Goal: Use online tool/utility: Use online tool/utility

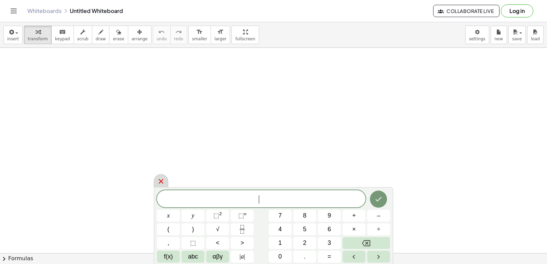
click at [159, 182] on icon at bounding box center [161, 182] width 8 height 8
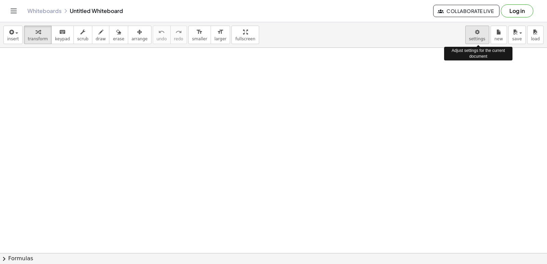
click at [474, 32] on body "Graspable Math Activities Get Started Activity Bank Assigned Work Classes White…" at bounding box center [273, 132] width 547 height 264
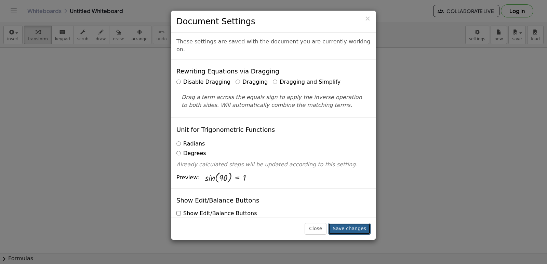
click at [352, 231] on button "Save changes" at bounding box center [349, 229] width 42 height 12
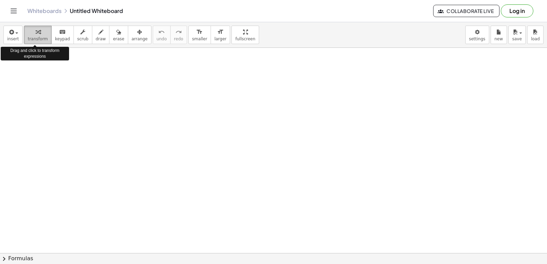
click at [36, 35] on icon "button" at bounding box center [38, 32] width 5 height 8
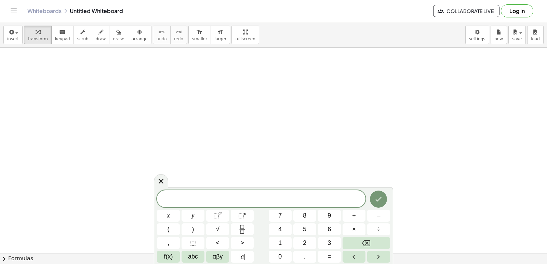
scroll to position [34, 0]
click at [334, 239] on button "3" at bounding box center [329, 243] width 23 height 12
click at [171, 210] on button "x" at bounding box center [168, 216] width 23 height 12
click at [378, 213] on span "–" at bounding box center [378, 215] width 3 height 9
click at [306, 241] on span "2" at bounding box center [304, 243] width 3 height 9
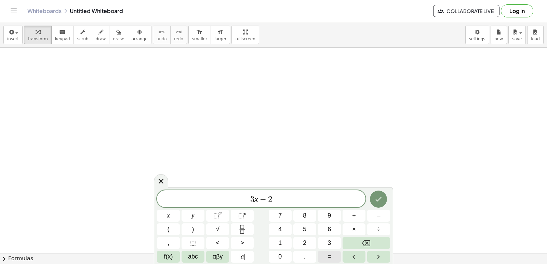
click at [331, 258] on span "=" at bounding box center [330, 257] width 4 height 9
click at [284, 241] on button "1" at bounding box center [280, 243] width 23 height 12
click at [283, 251] on button "0" at bounding box center [280, 257] width 23 height 12
click at [378, 201] on icon "Done" at bounding box center [379, 199] width 6 height 4
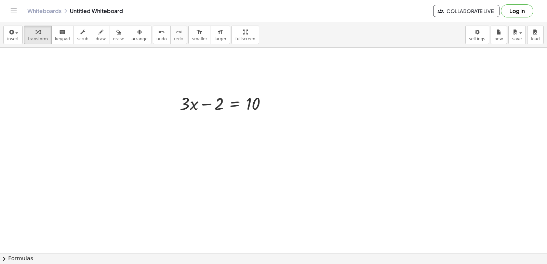
scroll to position [68, 0]
drag, startPoint x: 216, startPoint y: 114, endPoint x: 276, endPoint y: 114, distance: 60.2
click at [276, 114] on div at bounding box center [227, 114] width 100 height 23
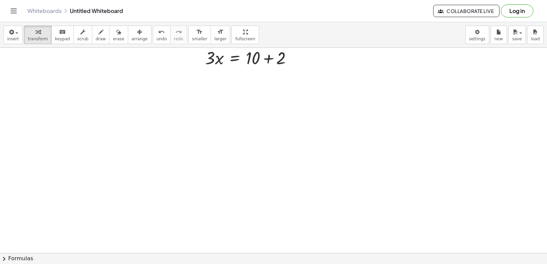
scroll to position [103, 0]
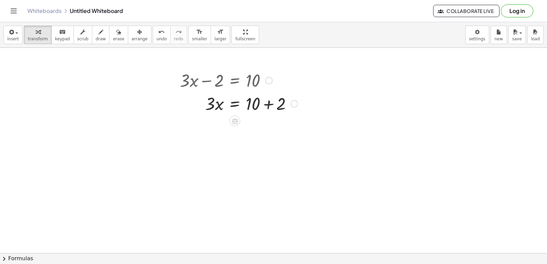
click at [267, 104] on div at bounding box center [239, 103] width 125 height 23
drag, startPoint x: 205, startPoint y: 127, endPoint x: 257, endPoint y: 142, distance: 54.3
click at [269, 150] on div "+ · 3 · x − 2 = 10 · 3 · x = + 10 + 2 · 3 · 3 · x = 12" at bounding box center [273, 173] width 547 height 456
drag, startPoint x: 211, startPoint y: 126, endPoint x: 254, endPoint y: 143, distance: 45.3
click at [254, 156] on div at bounding box center [239, 155] width 125 height 34
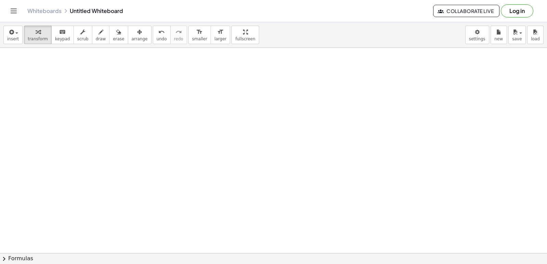
scroll to position [240, 0]
click at [230, 87] on div at bounding box center [273, 116] width 547 height 617
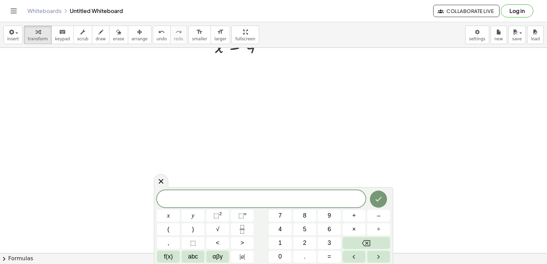
drag, startPoint x: 164, startPoint y: 175, endPoint x: 245, endPoint y: 143, distance: 87.6
click at [168, 174] on body "Graspable Math Activities Get Started Activity Bank Assigned Work Classes White…" at bounding box center [273, 132] width 547 height 264
click at [160, 180] on icon at bounding box center [161, 181] width 5 height 5
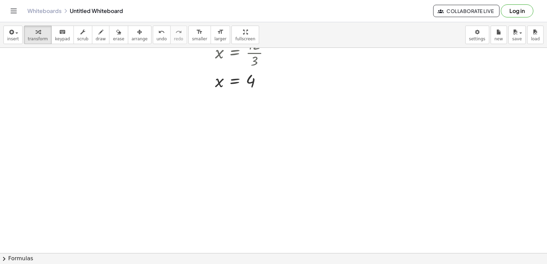
click at [236, 123] on div at bounding box center [273, 47] width 547 height 411
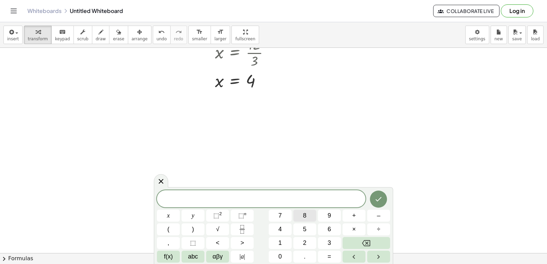
click at [305, 214] on span "8" at bounding box center [304, 215] width 3 height 9
click at [192, 213] on span "y" at bounding box center [193, 215] width 3 height 9
click at [357, 215] on button "+" at bounding box center [354, 216] width 23 height 12
click at [280, 247] on span "1" at bounding box center [280, 243] width 3 height 9
click at [309, 229] on button "5" at bounding box center [305, 230] width 23 height 12
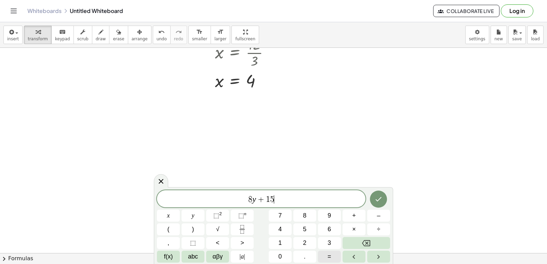
click at [335, 254] on button "=" at bounding box center [329, 257] width 23 height 12
click at [388, 216] on button "–" at bounding box center [378, 216] width 23 height 12
click at [282, 243] on span "1" at bounding box center [280, 243] width 3 height 9
click at [290, 219] on button "7" at bounding box center [280, 216] width 23 height 12
click at [411, 207] on body "Graspable Math Activities Get Started Activity Bank Assigned Work Classes White…" at bounding box center [273, 132] width 547 height 264
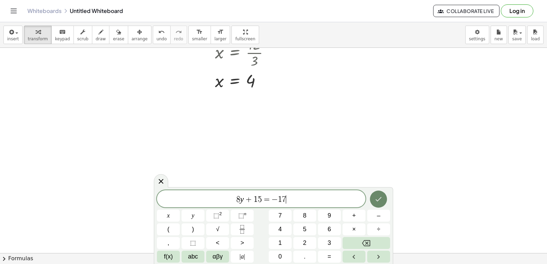
click at [377, 198] on icon "Done" at bounding box center [379, 199] width 8 height 8
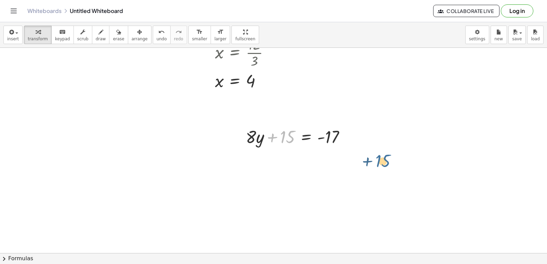
drag, startPoint x: 285, startPoint y: 136, endPoint x: 373, endPoint y: 145, distance: 89.1
click at [378, 147] on div "+ · 3 · x − 2 = 10 · 3 · x = + 10 + 2 · 3 · x = 12 x = · 12 · 3 x = 4 + 15 + · …" at bounding box center [273, 47] width 547 height 411
drag, startPoint x: 279, startPoint y: 133, endPoint x: 355, endPoint y: 131, distance: 76.3
click at [355, 131] on div "+ 15 + · 8 · y + 15 = - 17" at bounding box center [296, 136] width 121 height 27
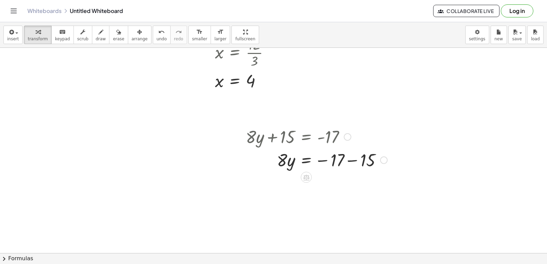
click at [353, 160] on div at bounding box center [317, 159] width 149 height 23
drag, startPoint x: 285, startPoint y: 186, endPoint x: 342, endPoint y: 207, distance: 60.8
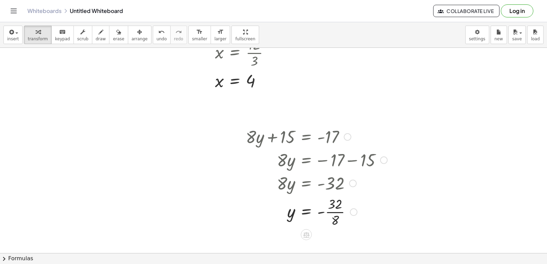
click at [339, 211] on div at bounding box center [317, 212] width 149 height 34
click at [334, 212] on div at bounding box center [317, 212] width 149 height 34
click at [242, 214] on div at bounding box center [241, 174] width 10 height 102
click at [217, 211] on div at bounding box center [273, 47] width 547 height 411
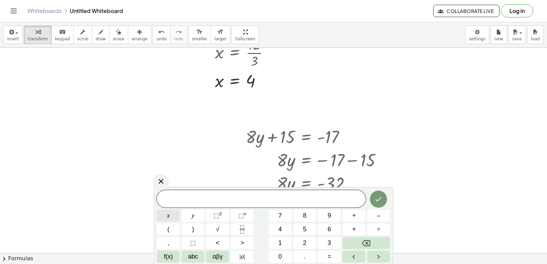
click at [169, 212] on span "x" at bounding box center [168, 215] width 3 height 9
click at [382, 217] on button "–" at bounding box center [378, 216] width 23 height 12
click at [330, 210] on button "9" at bounding box center [329, 216] width 23 height 12
click at [325, 258] on button "=" at bounding box center [329, 257] width 23 height 12
click at [284, 245] on button "1" at bounding box center [280, 243] width 23 height 12
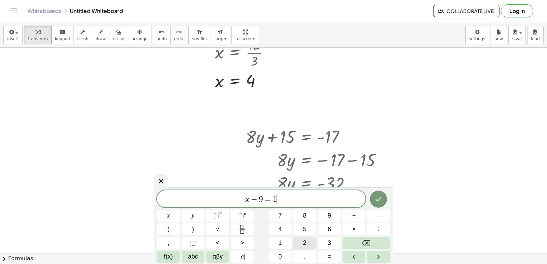
click at [302, 243] on button "2" at bounding box center [305, 243] width 23 height 12
click at [379, 201] on icon "Done" at bounding box center [379, 199] width 8 height 8
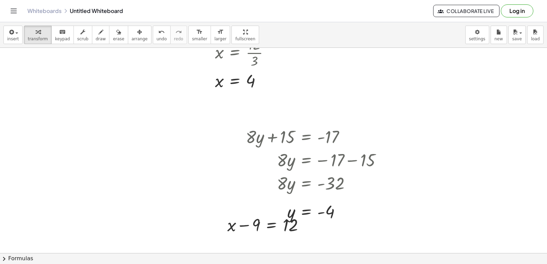
click at [362, 229] on div at bounding box center [273, 47] width 547 height 411
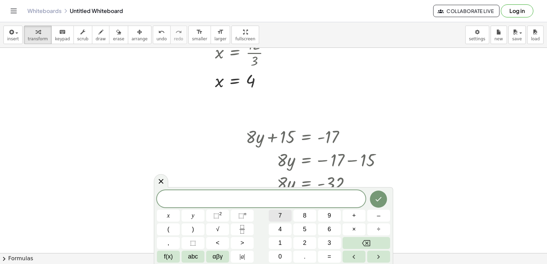
click at [284, 216] on button "7" at bounding box center [280, 216] width 23 height 12
click at [171, 215] on button "x" at bounding box center [168, 216] width 23 height 12
click at [382, 214] on button "–" at bounding box center [378, 216] width 23 height 12
click at [330, 217] on span "9" at bounding box center [329, 215] width 3 height 9
click at [323, 255] on button "=" at bounding box center [329, 257] width 23 height 12
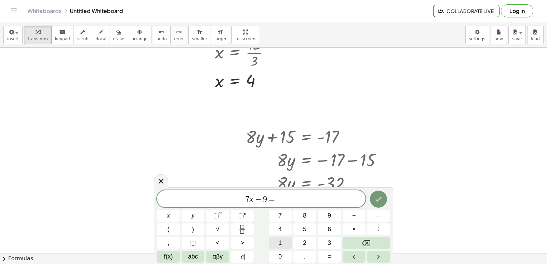
click at [283, 243] on button "1" at bounding box center [280, 243] width 23 height 12
click at [301, 240] on button "2" at bounding box center [305, 243] width 23 height 12
click at [378, 199] on icon "Done" at bounding box center [379, 199] width 8 height 8
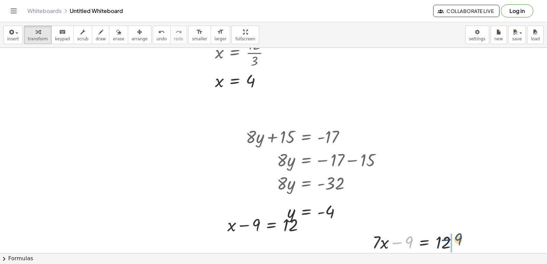
drag, startPoint x: 403, startPoint y: 241, endPoint x: 462, endPoint y: 237, distance: 58.7
click at [462, 237] on div at bounding box center [417, 242] width 97 height 23
click at [463, 244] on div at bounding box center [441, 242] width 97 height 23
drag, startPoint x: 401, startPoint y: 242, endPoint x: 451, endPoint y: 254, distance: 52.0
click at [451, 254] on div "insert select one: Math Expression Function Text Youtube Video Graphing Geometr…" at bounding box center [273, 143] width 547 height 242
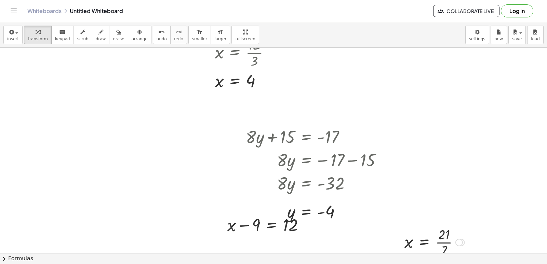
click at [445, 243] on div at bounding box center [434, 242] width 67 height 34
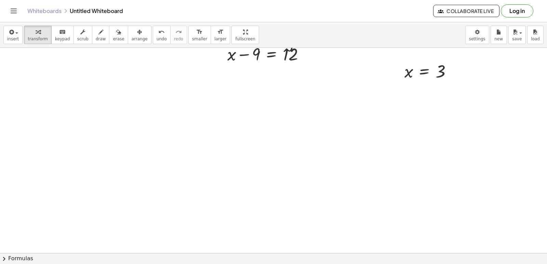
scroll to position [388, 0]
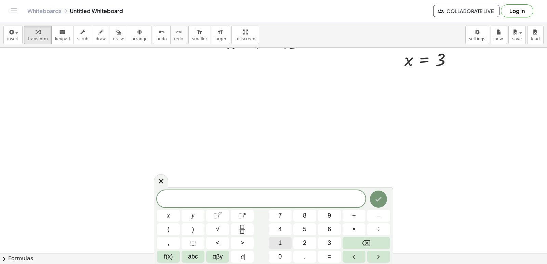
click at [287, 242] on button "1" at bounding box center [280, 243] width 23 height 12
click at [285, 242] on button "1" at bounding box center [280, 243] width 23 height 12
click at [199, 216] on button "y" at bounding box center [193, 216] width 23 height 12
click at [353, 216] on span "+" at bounding box center [354, 215] width 4 height 9
click at [275, 241] on button "1" at bounding box center [280, 243] width 23 height 12
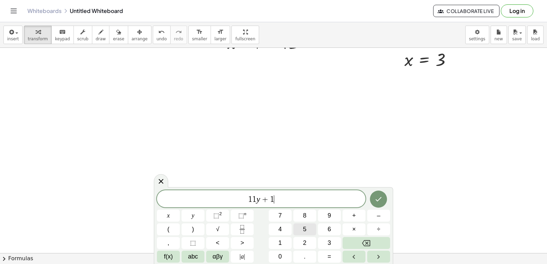
click at [303, 229] on button "5" at bounding box center [305, 230] width 23 height 12
click at [329, 255] on span "=" at bounding box center [330, 257] width 4 height 9
click at [344, 217] on button "+" at bounding box center [354, 216] width 23 height 12
click at [280, 229] on span "4" at bounding box center [280, 229] width 3 height 9
click at [383, 196] on icon "Done" at bounding box center [379, 199] width 8 height 8
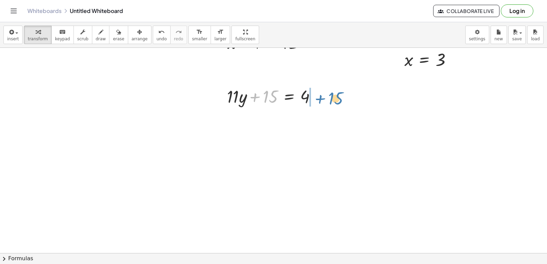
drag, startPoint x: 269, startPoint y: 98, endPoint x: 336, endPoint y: 96, distance: 66.4
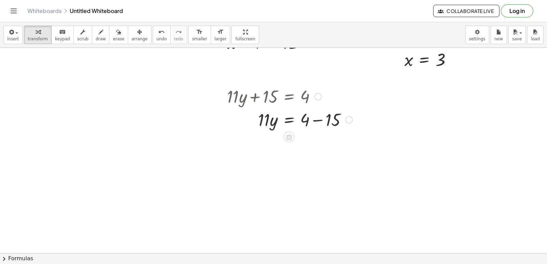
click at [318, 121] on div at bounding box center [290, 119] width 132 height 23
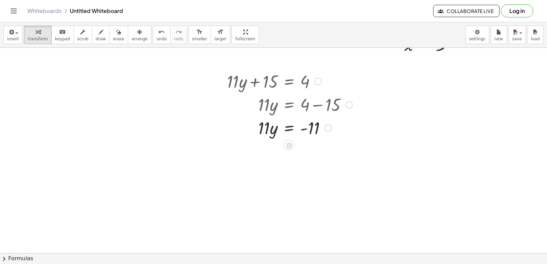
scroll to position [411, 0]
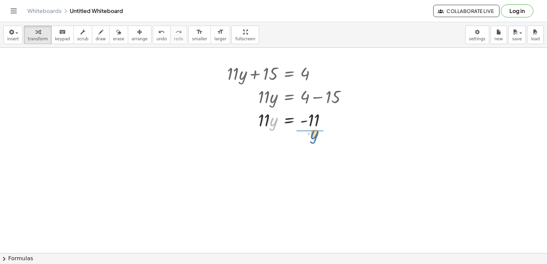
drag, startPoint x: 272, startPoint y: 123, endPoint x: 314, endPoint y: 137, distance: 43.6
drag, startPoint x: 273, startPoint y: 148, endPoint x: 321, endPoint y: 159, distance: 49.5
click at [321, 159] on div at bounding box center [290, 148] width 132 height 34
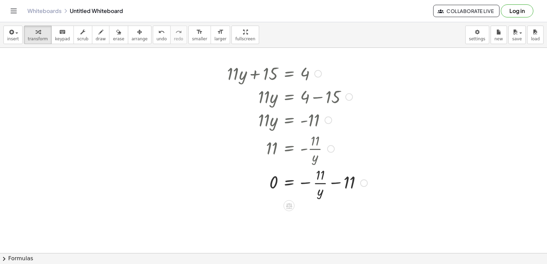
click at [322, 182] on div at bounding box center [297, 183] width 147 height 34
drag, startPoint x: 349, startPoint y: 182, endPoint x: 321, endPoint y: 193, distance: 30.2
click at [321, 193] on div at bounding box center [297, 183] width 147 height 34
drag, startPoint x: 320, startPoint y: 194, endPoint x: 353, endPoint y: 195, distance: 33.5
click at [267, 183] on div at bounding box center [297, 183] width 147 height 34
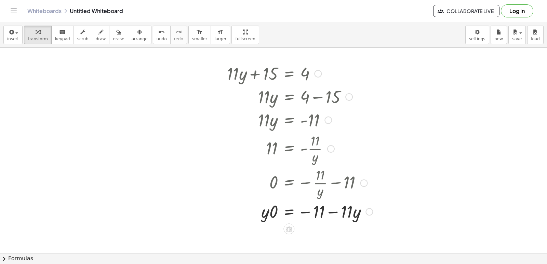
click at [336, 210] on div at bounding box center [300, 211] width 153 height 23
drag, startPoint x: 353, startPoint y: 213, endPoint x: 320, endPoint y: 225, distance: 35.6
click at [320, 225] on div "+ · 11 · y + 15 = 4 · 11 · y = + 4 − 15 · 11 · y = - 11 11 = - · 11 · y 0 = − ·…" at bounding box center [297, 142] width 161 height 165
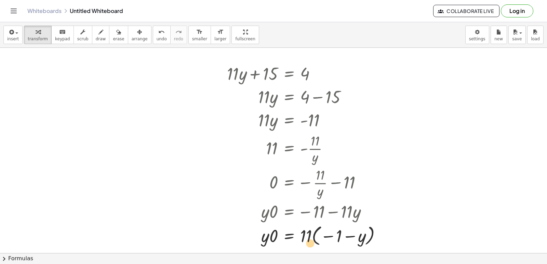
drag, startPoint x: 359, startPoint y: 241, endPoint x: 329, endPoint y: 252, distance: 32.4
click at [314, 252] on div "+ · 3 · x − 2 = 10 · 3 · x = + 10 + 2 · 3 · x = 12 x = · 12 · 3 x = 4 + · 8 · y…" at bounding box center [273, 48] width 547 height 823
click at [352, 234] on div at bounding box center [307, 235] width 167 height 25
click at [333, 235] on div at bounding box center [307, 235] width 167 height 25
click at [330, 238] on div at bounding box center [307, 235] width 167 height 25
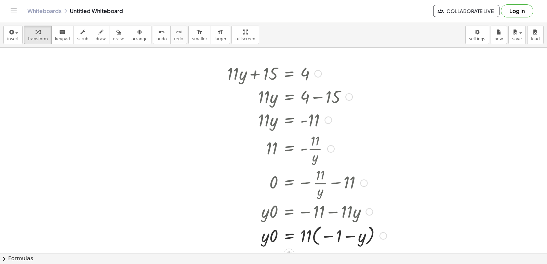
click at [330, 236] on div at bounding box center [307, 235] width 167 height 25
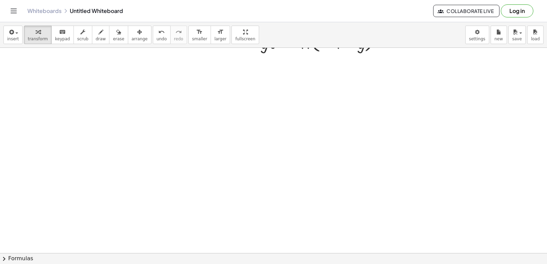
scroll to position [617, 0]
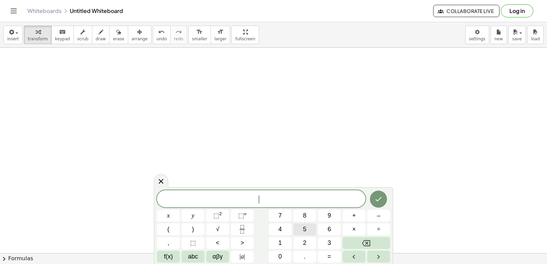
click at [309, 232] on button "5" at bounding box center [305, 230] width 23 height 12
click at [170, 215] on span "x" at bounding box center [168, 215] width 3 height 9
click at [348, 217] on button "+" at bounding box center [354, 216] width 23 height 12
click at [285, 244] on button "1" at bounding box center [280, 243] width 23 height 12
click at [283, 224] on button "4" at bounding box center [280, 230] width 23 height 12
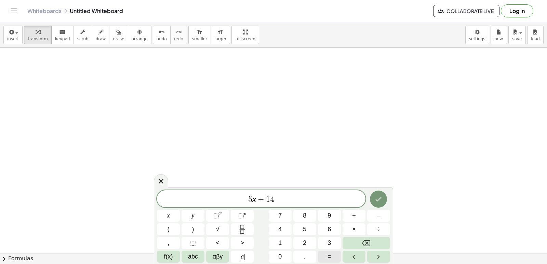
click at [331, 257] on span "=" at bounding box center [330, 257] width 4 height 9
click at [375, 217] on button "–" at bounding box center [378, 216] width 23 height 12
click at [277, 241] on button "1" at bounding box center [280, 243] width 23 height 12
click at [326, 230] on button "6" at bounding box center [329, 230] width 23 height 12
click at [380, 198] on icon "Done" at bounding box center [379, 199] width 6 height 4
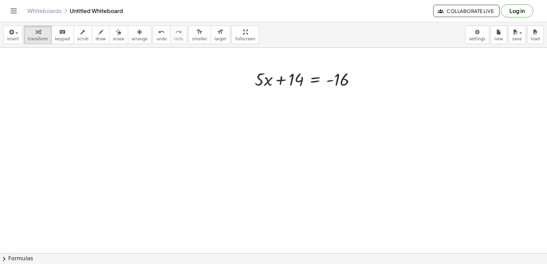
scroll to position [685, 0]
drag, startPoint x: 283, startPoint y: 73, endPoint x: 350, endPoint y: 74, distance: 67.1
click at [346, 77] on div at bounding box center [308, 76] width 114 height 23
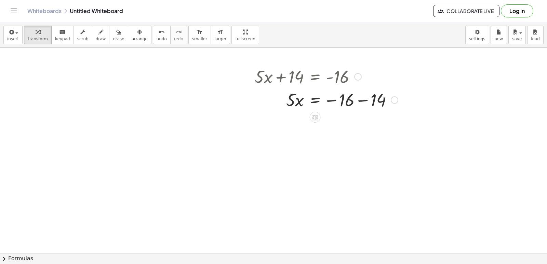
click at [363, 99] on div at bounding box center [326, 99] width 150 height 23
drag, startPoint x: 295, startPoint y: 121, endPoint x: 351, endPoint y: 134, distance: 58.3
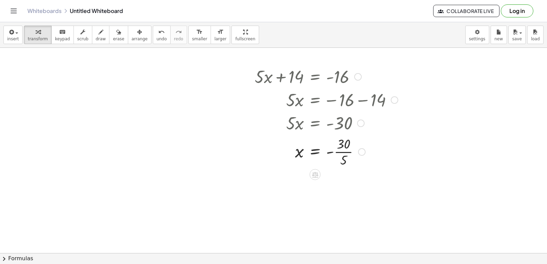
drag, startPoint x: 345, startPoint y: 125, endPoint x: 341, endPoint y: 142, distance: 17.6
click at [342, 133] on div at bounding box center [321, 122] width 158 height 23
click at [342, 152] on div at bounding box center [326, 151] width 150 height 34
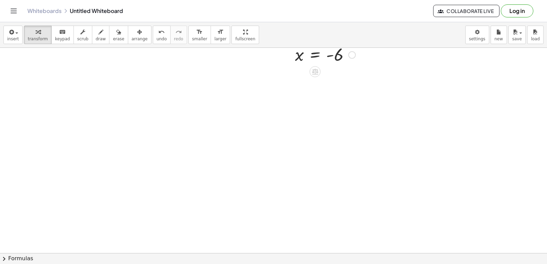
scroll to position [822, 0]
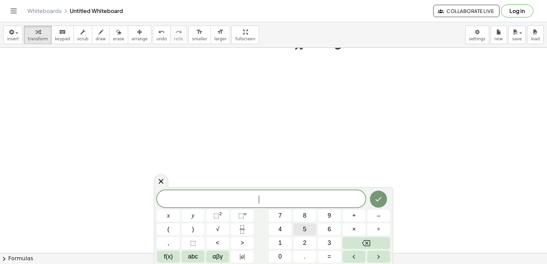
click at [303, 233] on button "5" at bounding box center [305, 230] width 23 height 12
click at [164, 213] on button "x" at bounding box center [168, 216] width 23 height 12
click at [357, 218] on button "+" at bounding box center [354, 216] width 23 height 12
click at [197, 217] on button "y" at bounding box center [193, 216] width 23 height 12
click at [326, 256] on button "=" at bounding box center [329, 257] width 23 height 12
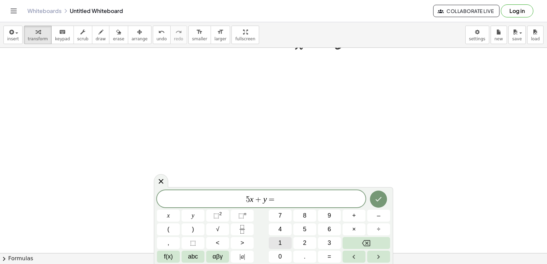
click at [282, 241] on button "1" at bounding box center [280, 243] width 23 height 12
click at [288, 251] on div "5 x + y = 1 ​ x y ⬚ 2 ⬚ n 7 8 9 + – ( ) √ 4 5 6 × ÷ , ⬚ < > 1 2 3 f(x) abc αβγ …" at bounding box center [273, 227] width 233 height 73
click at [280, 253] on span "0" at bounding box center [280, 257] width 3 height 9
click at [380, 197] on icon "Done" at bounding box center [379, 199] width 8 height 8
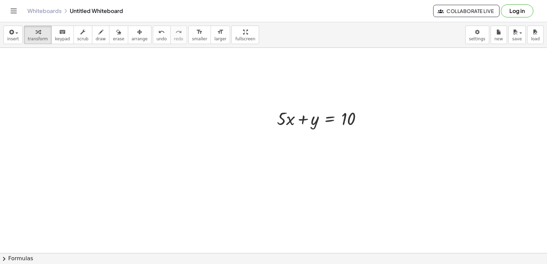
scroll to position [890, 0]
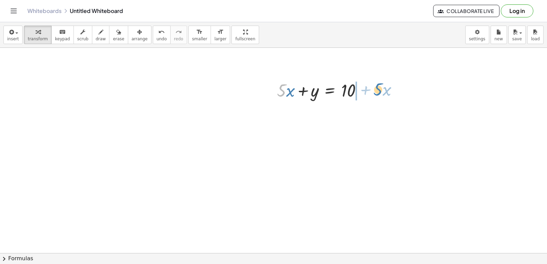
drag, startPoint x: 284, startPoint y: 90, endPoint x: 380, endPoint y: 89, distance: 95.8
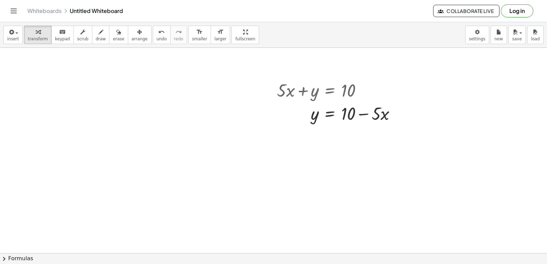
scroll to position [925, 0]
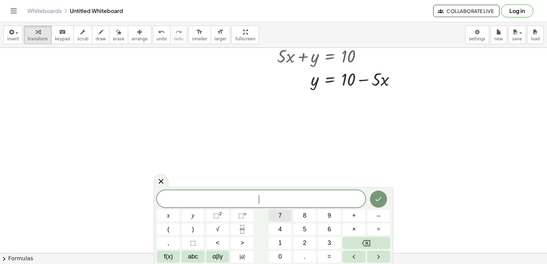
click at [280, 215] on button "7" at bounding box center [280, 216] width 23 height 12
click at [171, 210] on button "x" at bounding box center [168, 216] width 23 height 12
click at [350, 216] on button "+" at bounding box center [354, 216] width 23 height 12
click at [353, 216] on span "+" at bounding box center [354, 215] width 4 height 9
click at [374, 242] on button "Backspace" at bounding box center [367, 243] width 48 height 12
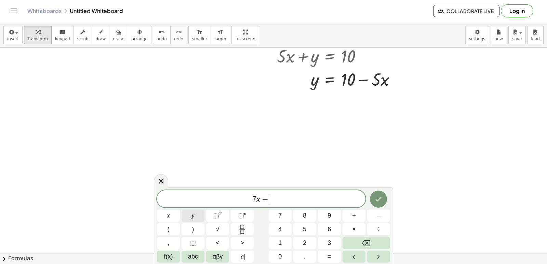
click at [202, 212] on button "y" at bounding box center [193, 216] width 23 height 12
click at [328, 258] on span "=" at bounding box center [330, 257] width 4 height 9
click at [334, 243] on button "3" at bounding box center [329, 243] width 23 height 12
click at [376, 197] on icon "Done" at bounding box center [379, 199] width 8 height 8
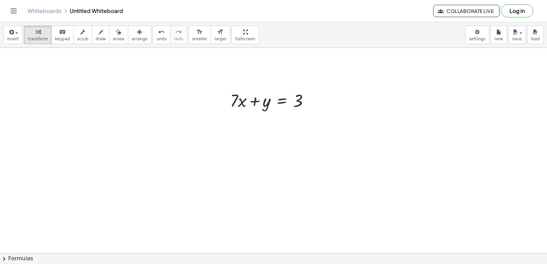
scroll to position [959, 0]
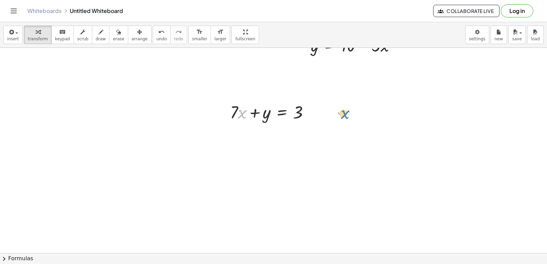
drag, startPoint x: 239, startPoint y: 110, endPoint x: 341, endPoint y: 101, distance: 103.0
drag, startPoint x: 327, startPoint y: 101, endPoint x: 324, endPoint y: 104, distance: 4.1
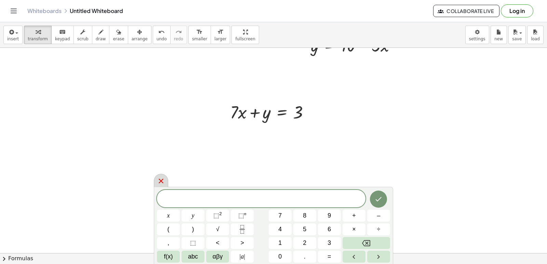
click at [157, 182] on icon at bounding box center [161, 181] width 8 height 8
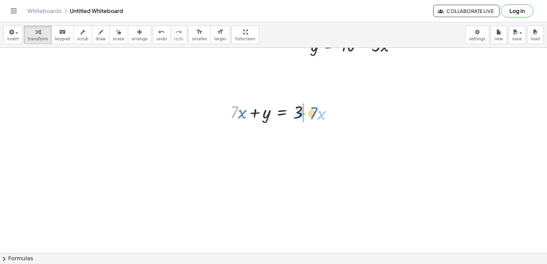
drag, startPoint x: 237, startPoint y: 113, endPoint x: 317, endPoint y: 113, distance: 79.7
click at [317, 113] on div at bounding box center [272, 111] width 91 height 23
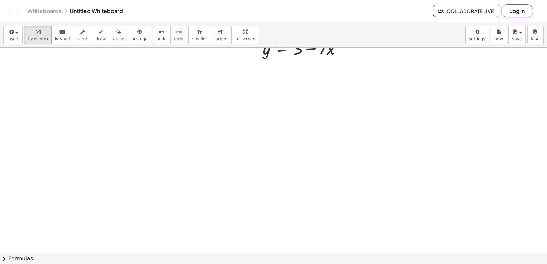
scroll to position [1062, 0]
drag, startPoint x: 198, startPoint y: 152, endPoint x: 214, endPoint y: 143, distance: 18.1
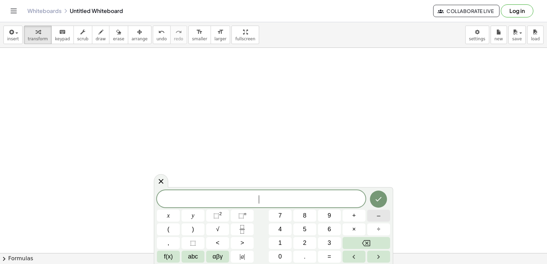
click at [385, 211] on button "–" at bounding box center [378, 216] width 23 height 12
click at [311, 216] on button "8" at bounding box center [305, 216] width 23 height 12
click at [199, 211] on button "y" at bounding box center [193, 216] width 23 height 12
click at [352, 217] on span "+" at bounding box center [354, 215] width 4 height 9
click at [171, 213] on button "x" at bounding box center [168, 216] width 23 height 12
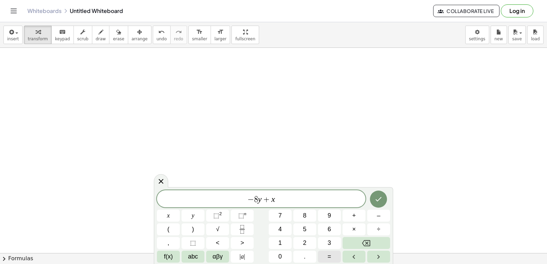
click at [329, 258] on span "=" at bounding box center [330, 257] width 4 height 9
click at [283, 216] on button "7" at bounding box center [280, 216] width 23 height 12
click at [377, 198] on icon "Done" at bounding box center [379, 199] width 8 height 8
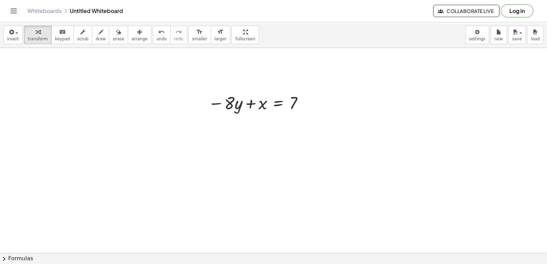
scroll to position [1131, 0]
drag, startPoint x: 230, startPoint y: 100, endPoint x: 315, endPoint y: 95, distance: 85.3
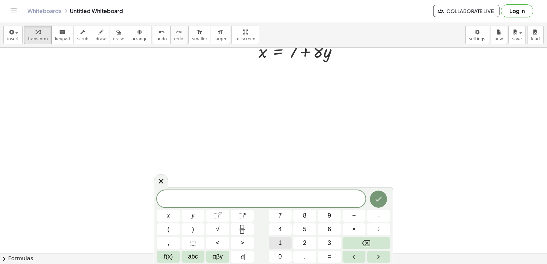
click at [273, 241] on button "1" at bounding box center [280, 243] width 23 height 12
click at [197, 216] on button "y" at bounding box center [193, 216] width 23 height 12
click at [357, 216] on button "+" at bounding box center [354, 216] width 23 height 12
click at [163, 213] on button "x" at bounding box center [168, 216] width 23 height 12
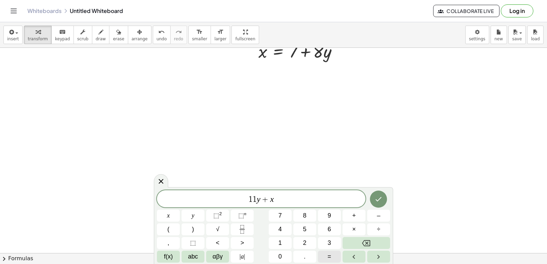
click at [329, 255] on span "=" at bounding box center [330, 257] width 4 height 9
click at [308, 224] on button "5" at bounding box center [305, 230] width 23 height 12
click at [377, 196] on icon "Done" at bounding box center [379, 199] width 8 height 8
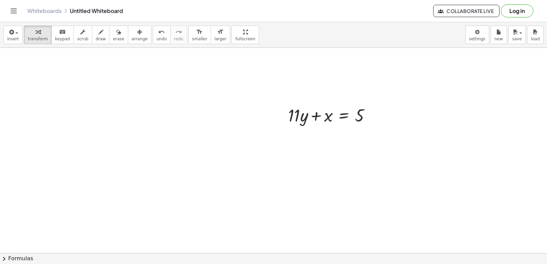
scroll to position [1234, 0]
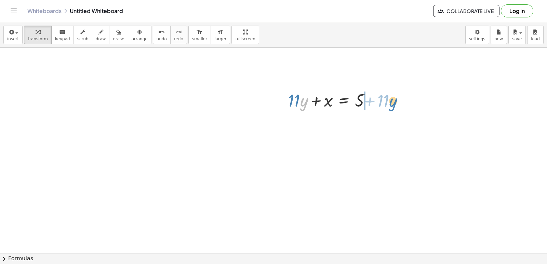
drag, startPoint x: 301, startPoint y: 105, endPoint x: 390, endPoint y: 105, distance: 89.3
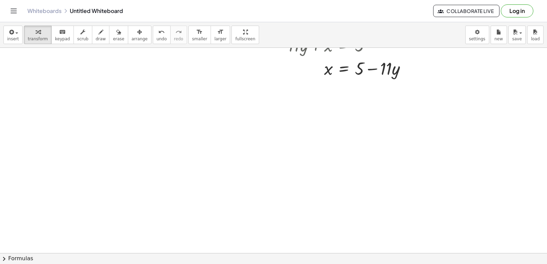
scroll to position [1300, 0]
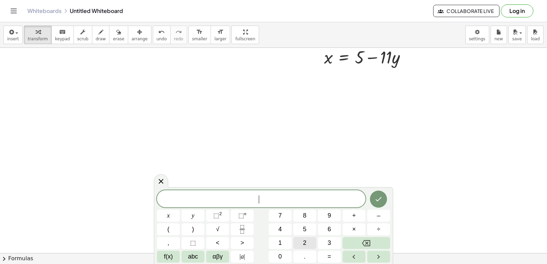
click at [300, 240] on button "2" at bounding box center [305, 243] width 23 height 12
click at [189, 212] on button "y" at bounding box center [193, 216] width 23 height 12
click at [361, 219] on button "+" at bounding box center [354, 216] width 23 height 12
click at [310, 210] on button "8" at bounding box center [305, 216] width 23 height 12
click at [173, 217] on button "x" at bounding box center [168, 216] width 23 height 12
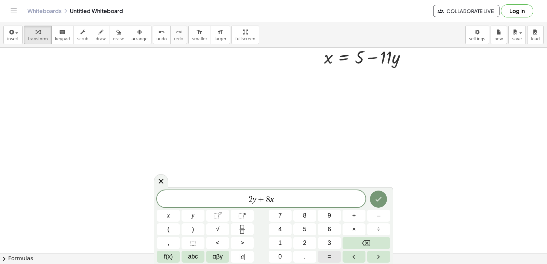
click at [322, 258] on button "=" at bounding box center [329, 257] width 23 height 12
click at [334, 230] on button "6" at bounding box center [329, 230] width 23 height 12
click at [378, 195] on button "Done" at bounding box center [378, 199] width 17 height 17
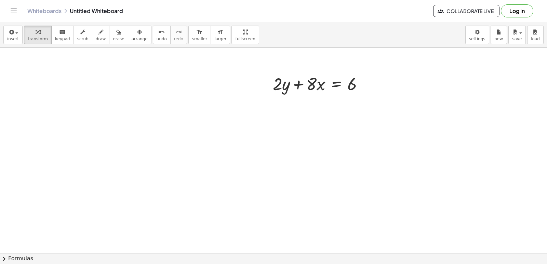
scroll to position [1369, 0]
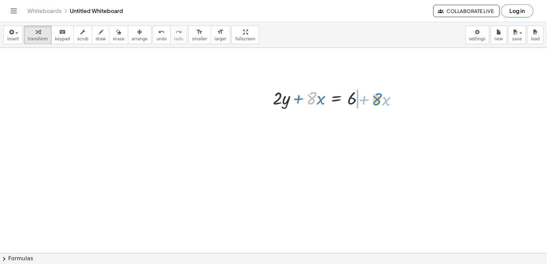
drag, startPoint x: 313, startPoint y: 98, endPoint x: 375, endPoint y: 98, distance: 62.6
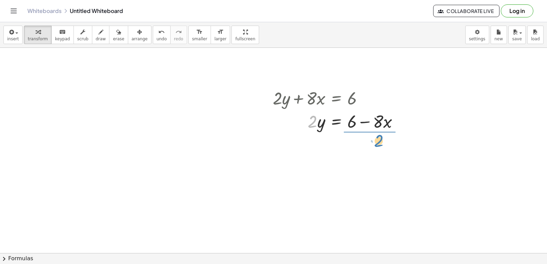
drag, startPoint x: 310, startPoint y: 122, endPoint x: 372, endPoint y: 147, distance: 67.1
drag, startPoint x: 364, startPoint y: 160, endPoint x: 367, endPoint y: 152, distance: 8.7
click at [367, 152] on div at bounding box center [339, 150] width 138 height 34
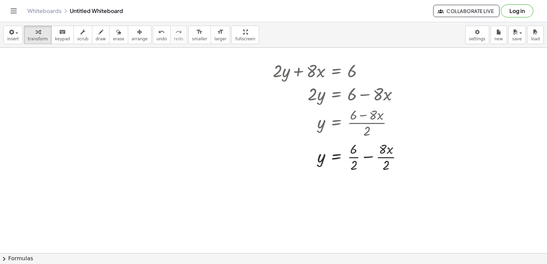
scroll to position [1403, 0]
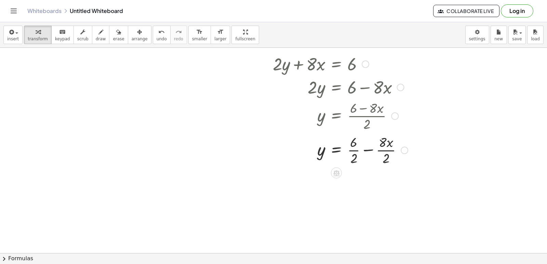
click at [353, 151] on div at bounding box center [341, 150] width 142 height 34
click at [337, 64] on div "+ · 2 · y + · 8 · x = 6 · 2 · y = + 6 − · 8 · x y = · ( + 6 − · 8 · x ) · 2 y =…" at bounding box center [337, 64] width 0 height 0
click at [384, 183] on div at bounding box center [341, 184] width 142 height 34
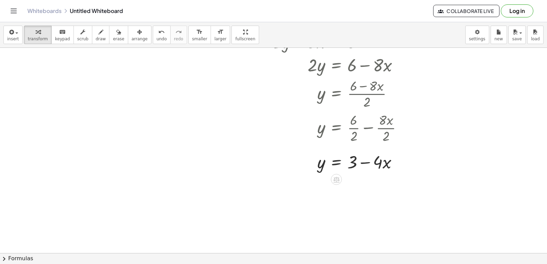
scroll to position [1437, 0]
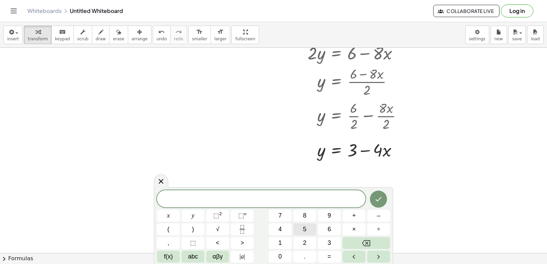
click at [304, 232] on span "5" at bounding box center [304, 229] width 3 height 9
click at [173, 215] on button "x" at bounding box center [168, 216] width 23 height 12
click at [375, 215] on button "–" at bounding box center [378, 216] width 23 height 12
click at [276, 243] on button "1" at bounding box center [280, 243] width 23 height 12
click at [281, 252] on button "0" at bounding box center [280, 257] width 23 height 12
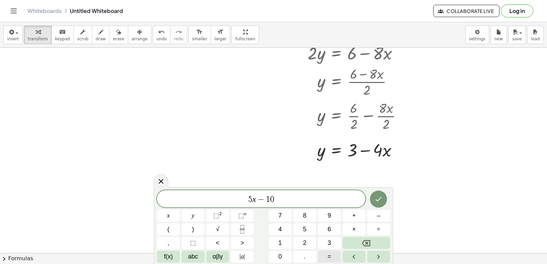
click at [335, 251] on button "=" at bounding box center [329, 257] width 23 height 12
click at [363, 238] on button "Backspace" at bounding box center [367, 243] width 48 height 12
click at [277, 253] on button "0" at bounding box center [280, 257] width 23 height 12
click at [192, 211] on span "y" at bounding box center [193, 215] width 3 height 9
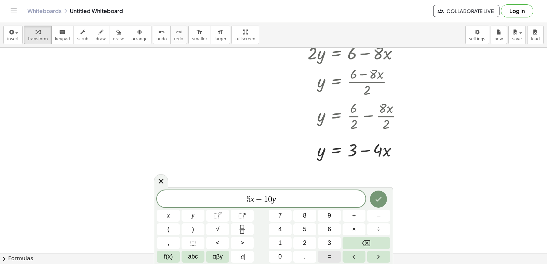
click at [326, 257] on button "=" at bounding box center [329, 257] width 23 height 12
click at [330, 246] on span "3" at bounding box center [329, 243] width 3 height 9
click at [283, 252] on button "0" at bounding box center [280, 257] width 23 height 12
click at [379, 194] on button "Done" at bounding box center [378, 199] width 17 height 17
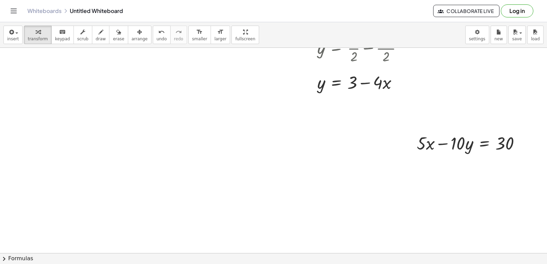
scroll to position [1508, 0]
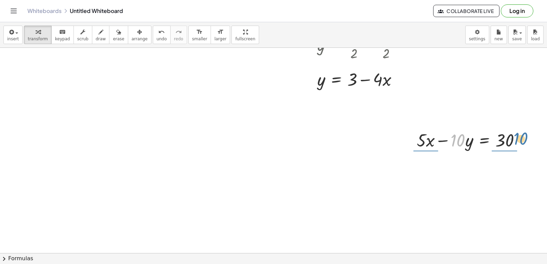
drag, startPoint x: 463, startPoint y: 141, endPoint x: 530, endPoint y: 144, distance: 66.4
click at [530, 144] on div "· 10 + · 5 · x − · 10 · y = 30" at bounding box center [469, 140] width 124 height 27
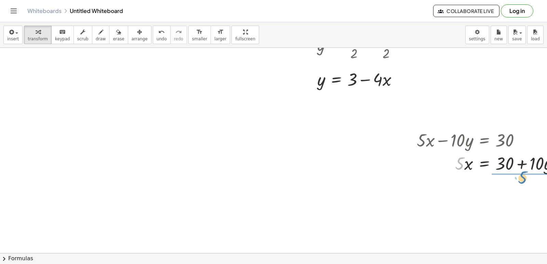
drag, startPoint x: 461, startPoint y: 163, endPoint x: 525, endPoint y: 178, distance: 64.9
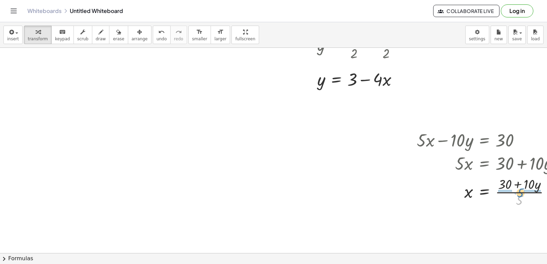
drag, startPoint x: 518, startPoint y: 201, endPoint x: 519, endPoint y: 193, distance: 7.6
click at [519, 193] on div at bounding box center [491, 192] width 154 height 34
click at [504, 191] on div at bounding box center [491, 192] width 155 height 34
click at [531, 190] on div at bounding box center [491, 192] width 154 height 34
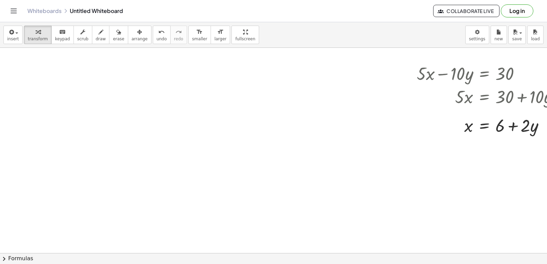
scroll to position [1576, 0]
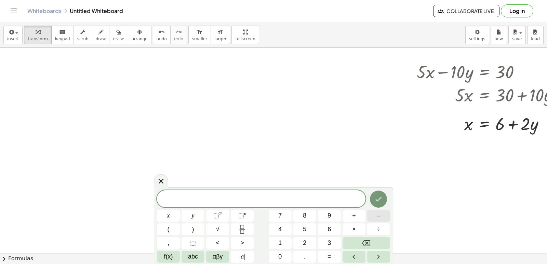
click at [370, 212] on button "–" at bounding box center [378, 216] width 23 height 12
click at [328, 241] on span "3" at bounding box center [329, 243] width 3 height 9
click at [175, 212] on button "x" at bounding box center [168, 216] width 23 height 12
click at [355, 213] on span "+" at bounding box center [354, 215] width 4 height 9
click at [311, 232] on button "5" at bounding box center [305, 230] width 23 height 12
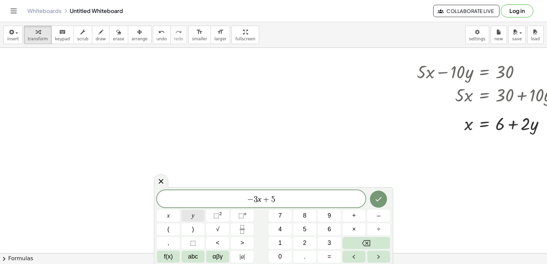
click at [196, 220] on button "y" at bounding box center [193, 216] width 23 height 12
click at [323, 257] on button "=" at bounding box center [329, 257] width 23 height 12
click at [307, 246] on span "2" at bounding box center [304, 243] width 3 height 9
click at [379, 196] on icon "Done" at bounding box center [379, 199] width 8 height 8
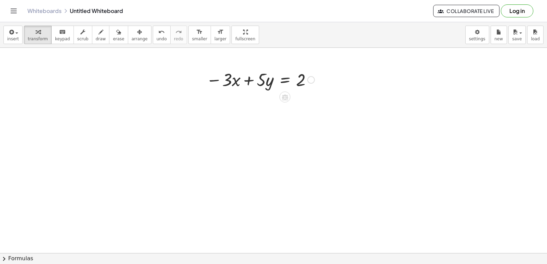
scroll to position [1719, 0]
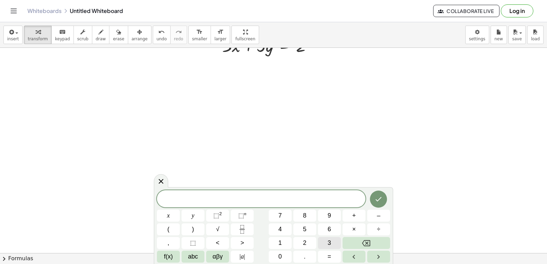
click at [322, 240] on button "3" at bounding box center [329, 243] width 23 height 12
click at [326, 243] on button "3" at bounding box center [329, 243] width 23 height 12
click at [347, 242] on button "Backspace" at bounding box center [367, 243] width 48 height 12
click at [166, 216] on button "x" at bounding box center [168, 216] width 23 height 12
click at [357, 218] on button "+" at bounding box center [354, 216] width 23 height 12
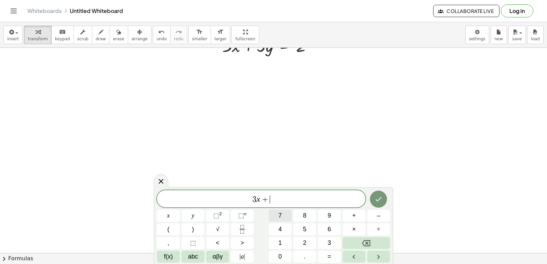
click at [273, 216] on button "7" at bounding box center [280, 216] width 23 height 12
click at [190, 211] on button "y" at bounding box center [193, 216] width 23 height 12
click at [324, 256] on button "=" at bounding box center [329, 257] width 23 height 12
click at [279, 243] on span "1" at bounding box center [280, 243] width 3 height 9
click at [280, 252] on button "0" at bounding box center [280, 257] width 23 height 12
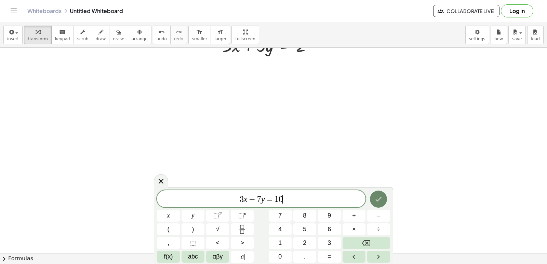
click at [380, 202] on icon "Done" at bounding box center [379, 199] width 8 height 8
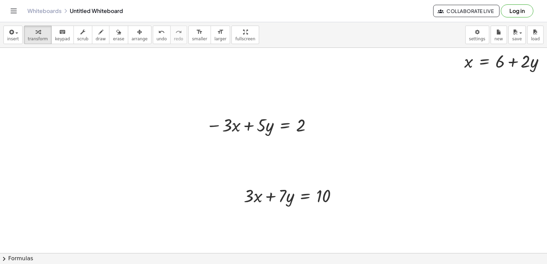
scroll to position [1650, 0]
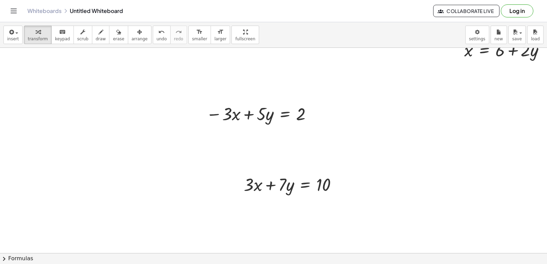
click at [132, 29] on div "button" at bounding box center [140, 32] width 16 height 8
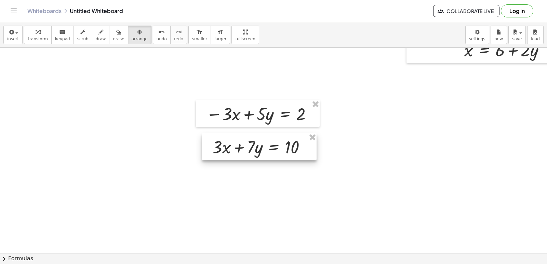
drag, startPoint x: 264, startPoint y: 191, endPoint x: 232, endPoint y: 154, distance: 49.1
click at [232, 154] on div at bounding box center [259, 146] width 115 height 27
click at [29, 34] on div "button" at bounding box center [38, 32] width 20 height 8
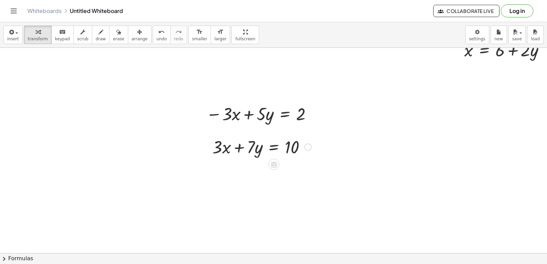
scroll to position [1684, 0]
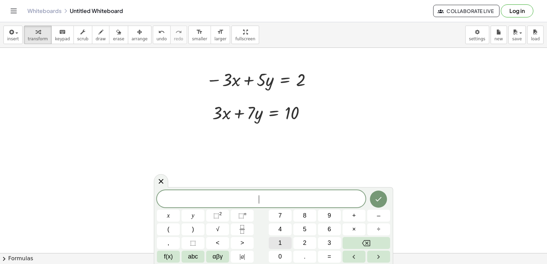
click at [281, 244] on span "1" at bounding box center [280, 243] width 3 height 9
click at [300, 241] on button "2" at bounding box center [305, 243] width 23 height 12
click at [198, 214] on button "y" at bounding box center [193, 216] width 23 height 12
click at [326, 256] on button "=" at bounding box center [329, 257] width 23 height 12
click at [280, 241] on span "1" at bounding box center [280, 243] width 3 height 9
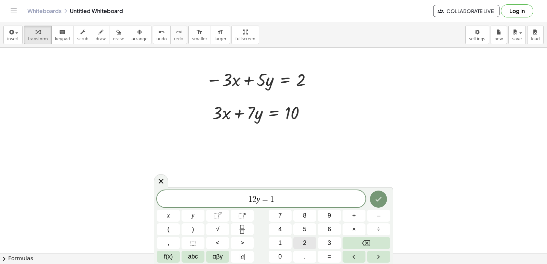
click at [299, 242] on button "2" at bounding box center [305, 243] width 23 height 12
click at [382, 201] on icon "Done" at bounding box center [379, 199] width 8 height 8
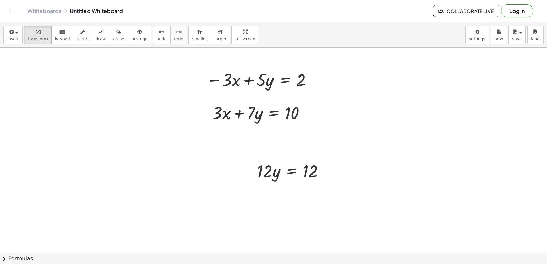
click at [132, 37] on span "arrange" at bounding box center [140, 39] width 16 height 5
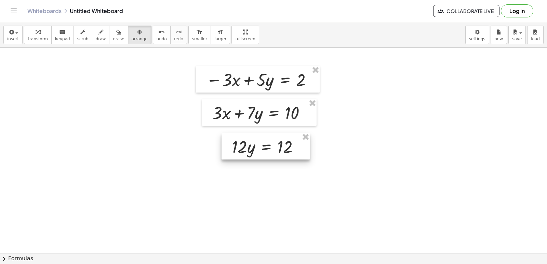
drag, startPoint x: 273, startPoint y: 174, endPoint x: 247, endPoint y: 150, distance: 35.1
click at [247, 150] on div at bounding box center [266, 146] width 88 height 27
click at [38, 40] on span "transform" at bounding box center [38, 39] width 20 height 5
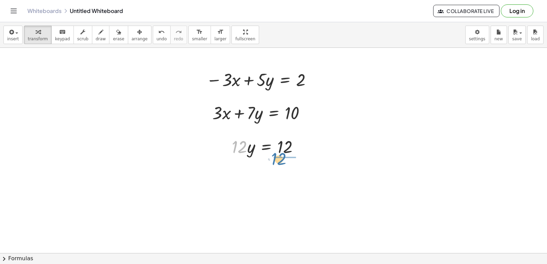
drag, startPoint x: 241, startPoint y: 149, endPoint x: 296, endPoint y: 171, distance: 58.6
click at [282, 175] on div at bounding box center [269, 175] width 81 height 34
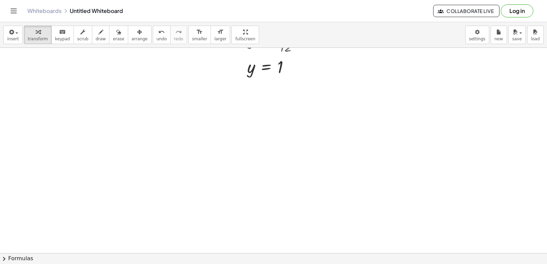
scroll to position [1856, 0]
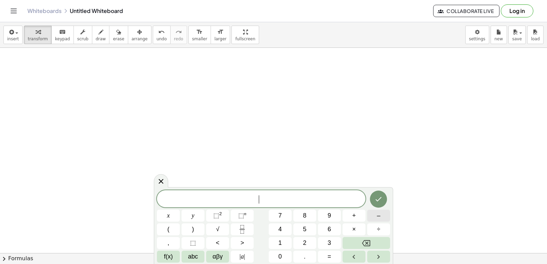
click at [377, 217] on span "–" at bounding box center [378, 215] width 3 height 9
click at [297, 231] on button "5" at bounding box center [305, 230] width 23 height 12
click at [359, 219] on button "+" at bounding box center [354, 216] width 23 height 12
click at [321, 244] on button "3" at bounding box center [329, 243] width 23 height 12
click at [194, 214] on span "y" at bounding box center [193, 215] width 3 height 9
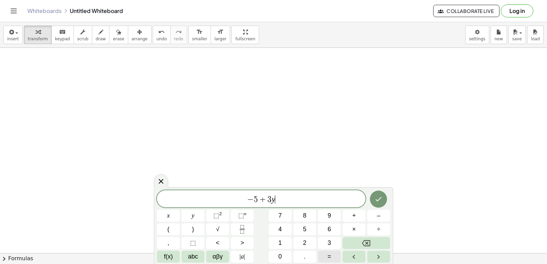
click at [326, 252] on button "=" at bounding box center [329, 257] width 23 height 12
click at [281, 231] on span "4" at bounding box center [280, 229] width 3 height 9
click at [380, 197] on icon "Done" at bounding box center [379, 199] width 8 height 8
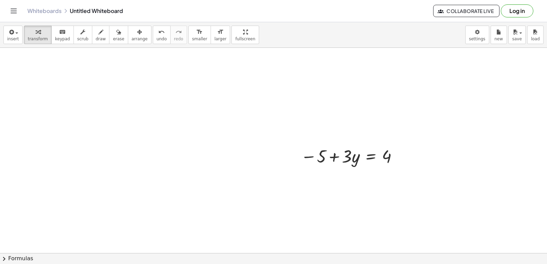
click at [132, 33] on div "button" at bounding box center [140, 32] width 16 height 8
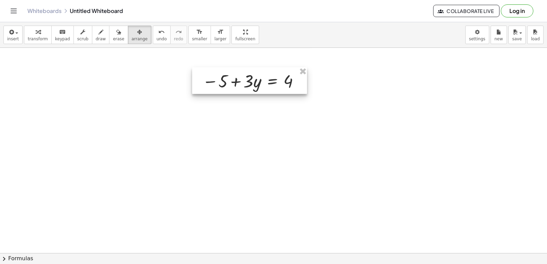
drag, startPoint x: 345, startPoint y: 166, endPoint x: 241, endPoint y: 101, distance: 122.7
click at [246, 91] on div at bounding box center [249, 80] width 115 height 27
click at [28, 33] on div "button" at bounding box center [38, 32] width 20 height 8
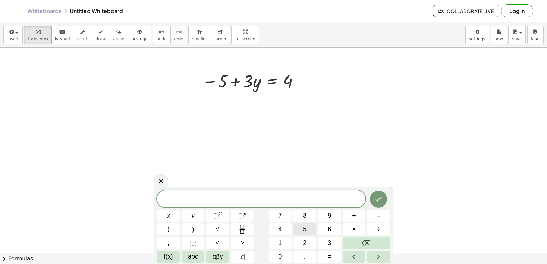
click at [303, 228] on button "5" at bounding box center [305, 230] width 23 height 12
click at [189, 216] on button "y" at bounding box center [193, 216] width 23 height 12
click at [356, 217] on span "+" at bounding box center [354, 215] width 4 height 9
click at [334, 239] on button "3" at bounding box center [329, 243] width 23 height 12
click at [174, 212] on button "x" at bounding box center [168, 216] width 23 height 12
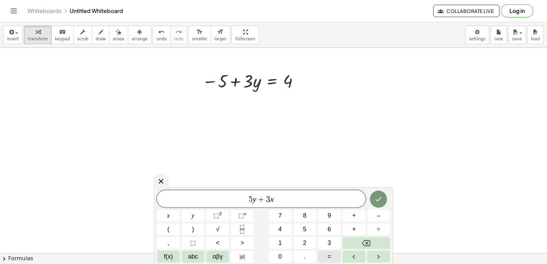
click at [326, 253] on button "=" at bounding box center [329, 257] width 23 height 12
click at [280, 230] on span "4" at bounding box center [280, 229] width 3 height 9
click at [382, 200] on icon "Done" at bounding box center [379, 199] width 8 height 8
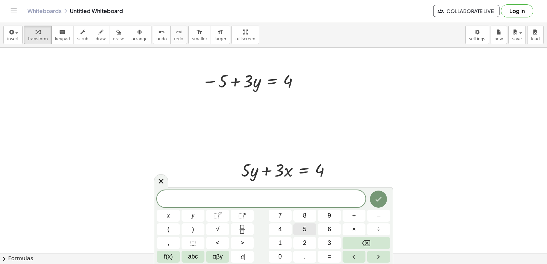
click at [311, 230] on button "5" at bounding box center [305, 230] width 23 height 12
click at [190, 215] on button "y" at bounding box center [193, 216] width 23 height 12
click at [356, 217] on button "+" at bounding box center [354, 216] width 23 height 12
click at [305, 240] on button "2" at bounding box center [305, 243] width 23 height 12
click at [171, 214] on button "x" at bounding box center [168, 216] width 23 height 12
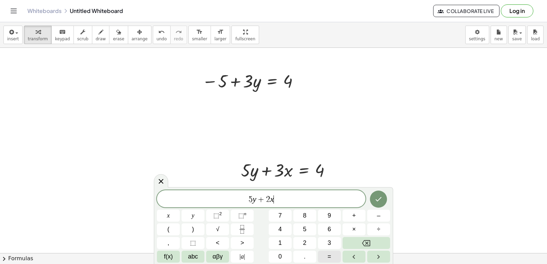
click at [327, 254] on button "=" at bounding box center [329, 257] width 23 height 12
click at [279, 240] on span "1" at bounding box center [280, 243] width 3 height 9
click at [275, 232] on button "4" at bounding box center [280, 230] width 23 height 12
click at [382, 203] on icon "Done" at bounding box center [379, 199] width 8 height 8
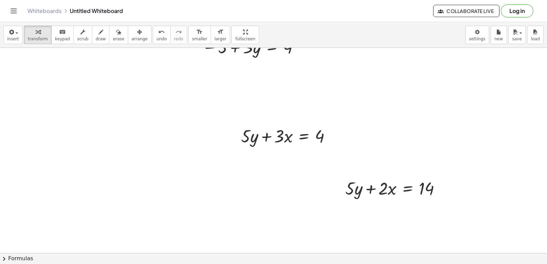
scroll to position [1924, 0]
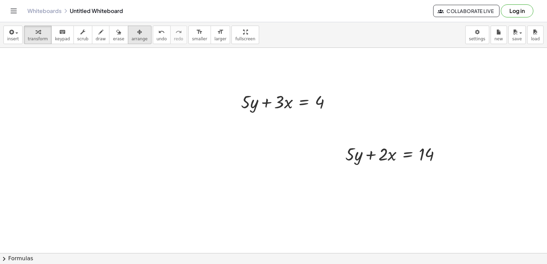
click at [134, 37] on span "arrange" at bounding box center [140, 39] width 16 height 5
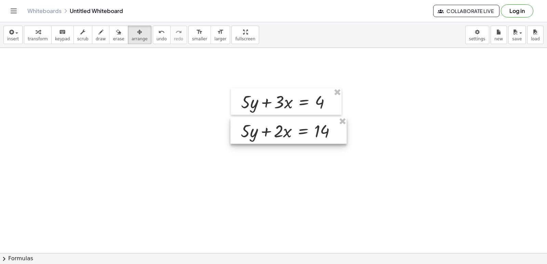
drag, startPoint x: 396, startPoint y: 162, endPoint x: 291, endPoint y: 139, distance: 107.3
click at [291, 139] on div at bounding box center [289, 130] width 116 height 27
click at [43, 38] on span "transform" at bounding box center [38, 39] width 20 height 5
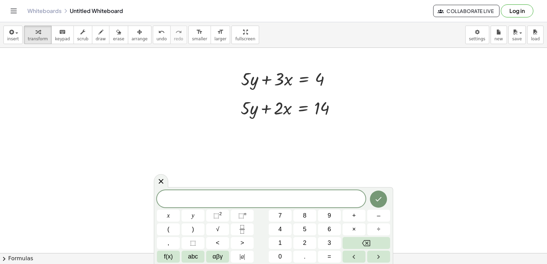
scroll to position [1958, 0]
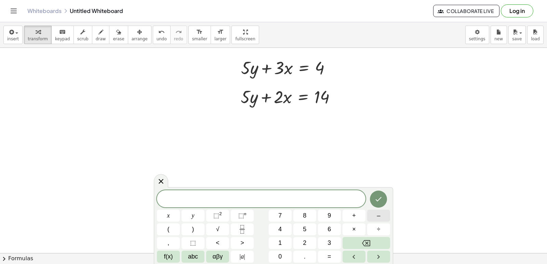
click at [372, 216] on button "–" at bounding box center [378, 216] width 23 height 12
click at [276, 228] on button "4" at bounding box center [280, 230] width 23 height 12
click at [358, 212] on button "+" at bounding box center [354, 216] width 23 height 12
click at [280, 239] on span "1" at bounding box center [280, 243] width 3 height 9
click at [281, 230] on button "4" at bounding box center [280, 230] width 23 height 12
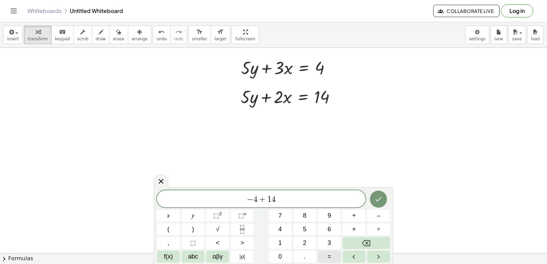
click at [330, 259] on span "=" at bounding box center [330, 257] width 4 height 9
click at [280, 241] on span "1" at bounding box center [280, 243] width 3 height 9
click at [281, 246] on span "1" at bounding box center [280, 243] width 3 height 9
click at [379, 243] on button "Backspace" at bounding box center [367, 243] width 48 height 12
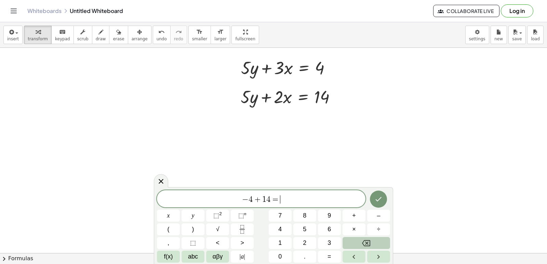
click at [376, 240] on button "Backspace" at bounding box center [367, 243] width 48 height 12
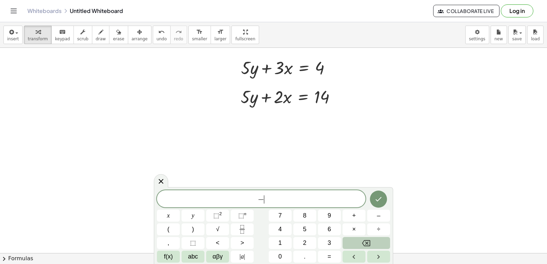
click at [376, 240] on button "Backspace" at bounding box center [367, 243] width 48 height 12
click at [297, 226] on button "5" at bounding box center [305, 230] width 23 height 12
click at [168, 214] on span "x" at bounding box center [168, 215] width 3 height 9
click at [333, 257] on button "=" at bounding box center [329, 257] width 23 height 12
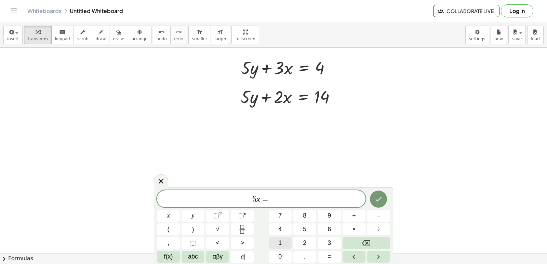
click at [283, 244] on button "1" at bounding box center [280, 243] width 23 height 12
click at [281, 251] on button "0" at bounding box center [280, 257] width 23 height 12
click at [377, 199] on icon "Done" at bounding box center [379, 199] width 8 height 8
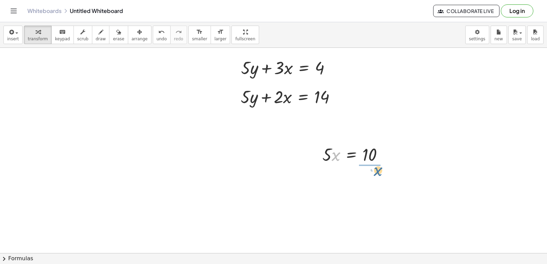
drag, startPoint x: 333, startPoint y: 156, endPoint x: 376, endPoint y: 171, distance: 45.0
drag, startPoint x: 336, startPoint y: 181, endPoint x: 375, endPoint y: 189, distance: 39.7
click at [375, 189] on div at bounding box center [356, 183] width 75 height 34
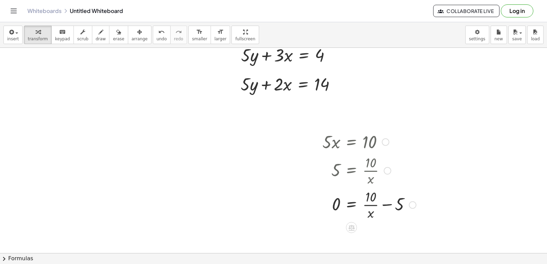
scroll to position [1959, 0]
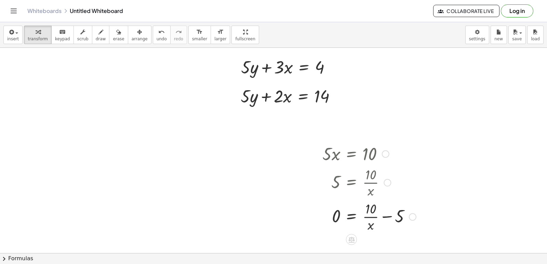
drag, startPoint x: 325, startPoint y: 150, endPoint x: 387, endPoint y: 204, distance: 81.5
click at [352, 154] on div "· 5 · x = 10 5 = · 10 · x 5 · x = 10 · 0 + −" at bounding box center [352, 154] width 0 height 0
click at [371, 183] on div at bounding box center [369, 182] width 101 height 34
click at [370, 215] on div at bounding box center [369, 216] width 101 height 34
click at [387, 217] on div at bounding box center [369, 216] width 101 height 34
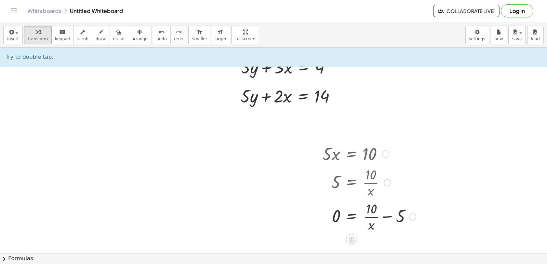
click at [387, 217] on div at bounding box center [369, 216] width 101 height 34
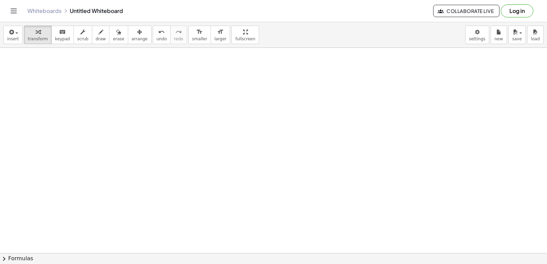
scroll to position [2164, 0]
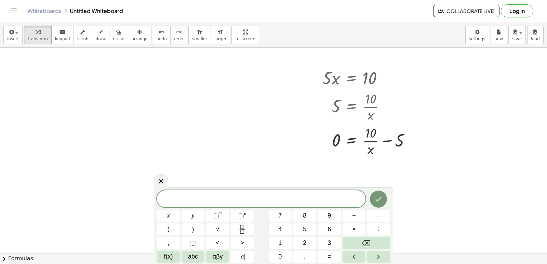
scroll to position [2027, 0]
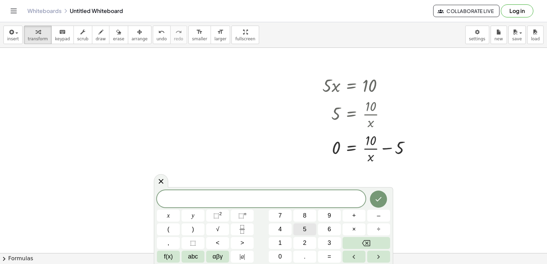
click at [309, 226] on button "5" at bounding box center [305, 230] width 23 height 12
click at [167, 214] on span "x" at bounding box center [168, 215] width 3 height 9
click at [324, 255] on button "=" at bounding box center [329, 257] width 23 height 12
click at [277, 240] on button "1" at bounding box center [280, 243] width 23 height 12
click at [273, 255] on button "0" at bounding box center [280, 257] width 23 height 12
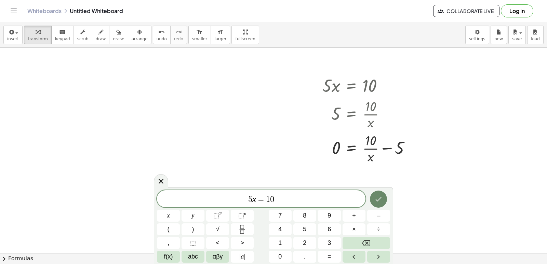
click at [379, 204] on button "Done" at bounding box center [378, 199] width 17 height 17
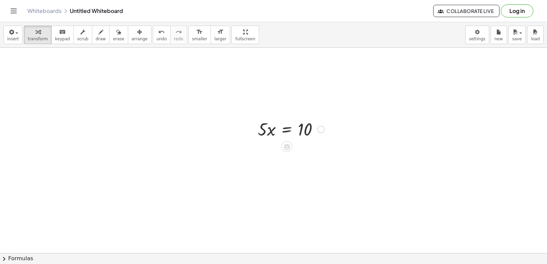
scroll to position [2154, 0]
click at [262, 167] on div at bounding box center [292, 163] width 74 height 23
drag, startPoint x: 265, startPoint y: 164, endPoint x: 313, endPoint y: 187, distance: 53.7
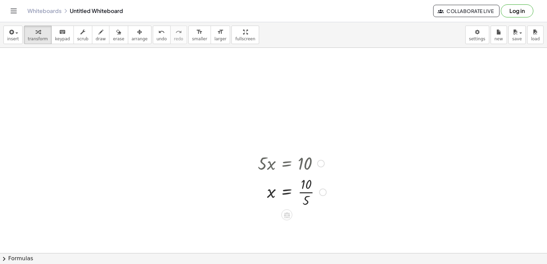
click at [307, 191] on div at bounding box center [292, 192] width 75 height 34
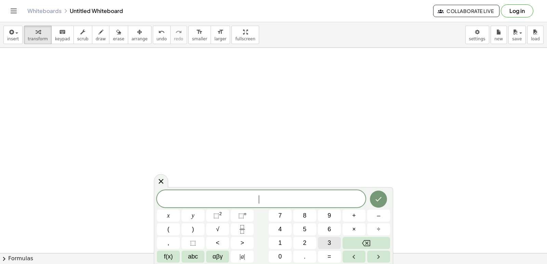
click at [325, 245] on button "3" at bounding box center [329, 243] width 23 height 12
click at [349, 210] on button "+" at bounding box center [354, 216] width 23 height 12
click at [310, 240] on button "2" at bounding box center [305, 243] width 23 height 12
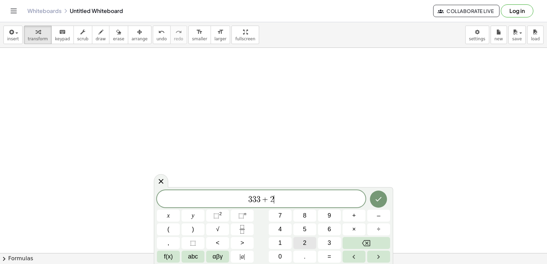
click at [310, 240] on button "2" at bounding box center [305, 243] width 23 height 12
click at [378, 201] on icon "Done" at bounding box center [379, 199] width 8 height 8
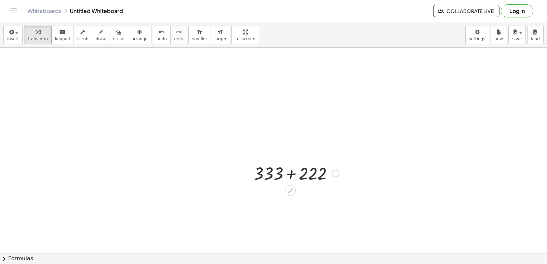
click at [291, 173] on div at bounding box center [296, 173] width 92 height 23
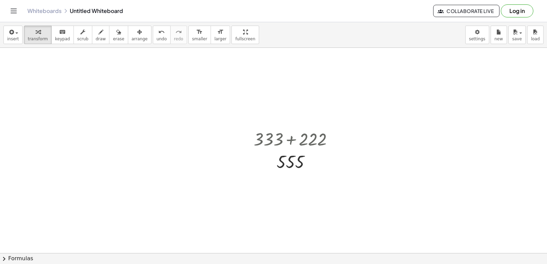
scroll to position [2472, 0]
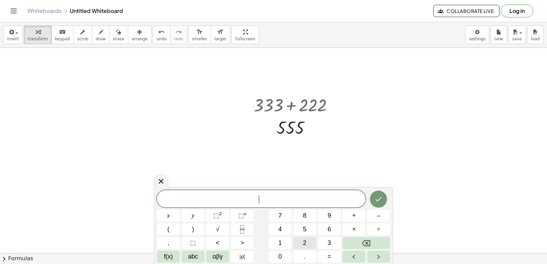
click at [303, 245] on button "2" at bounding box center [305, 243] width 23 height 12
click at [282, 226] on button "4" at bounding box center [280, 230] width 23 height 12
click at [328, 230] on button "6" at bounding box center [329, 230] width 23 height 12
click at [354, 217] on span "+" at bounding box center [354, 215] width 4 height 9
click at [287, 243] on button "1" at bounding box center [280, 243] width 23 height 12
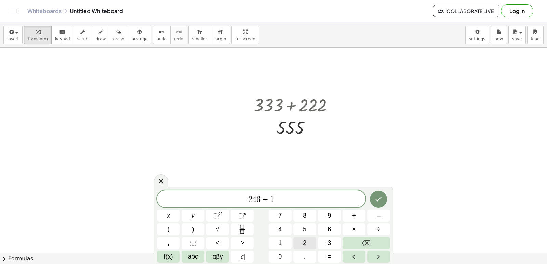
click at [305, 244] on span "2" at bounding box center [304, 243] width 3 height 9
click at [282, 254] on button "0" at bounding box center [280, 257] width 23 height 12
click at [382, 195] on button "Done" at bounding box center [378, 199] width 17 height 17
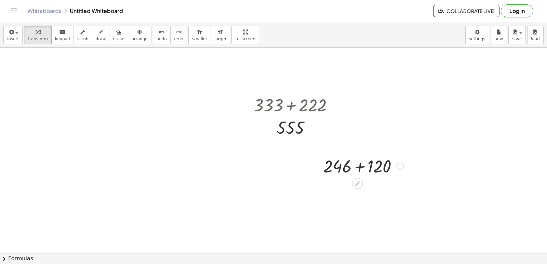
click at [360, 166] on div at bounding box center [363, 165] width 87 height 23
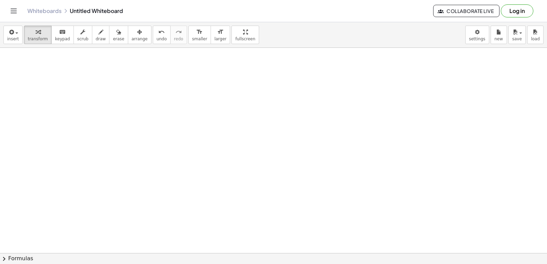
scroll to position [2678, 0]
